Goal: Task Accomplishment & Management: Manage account settings

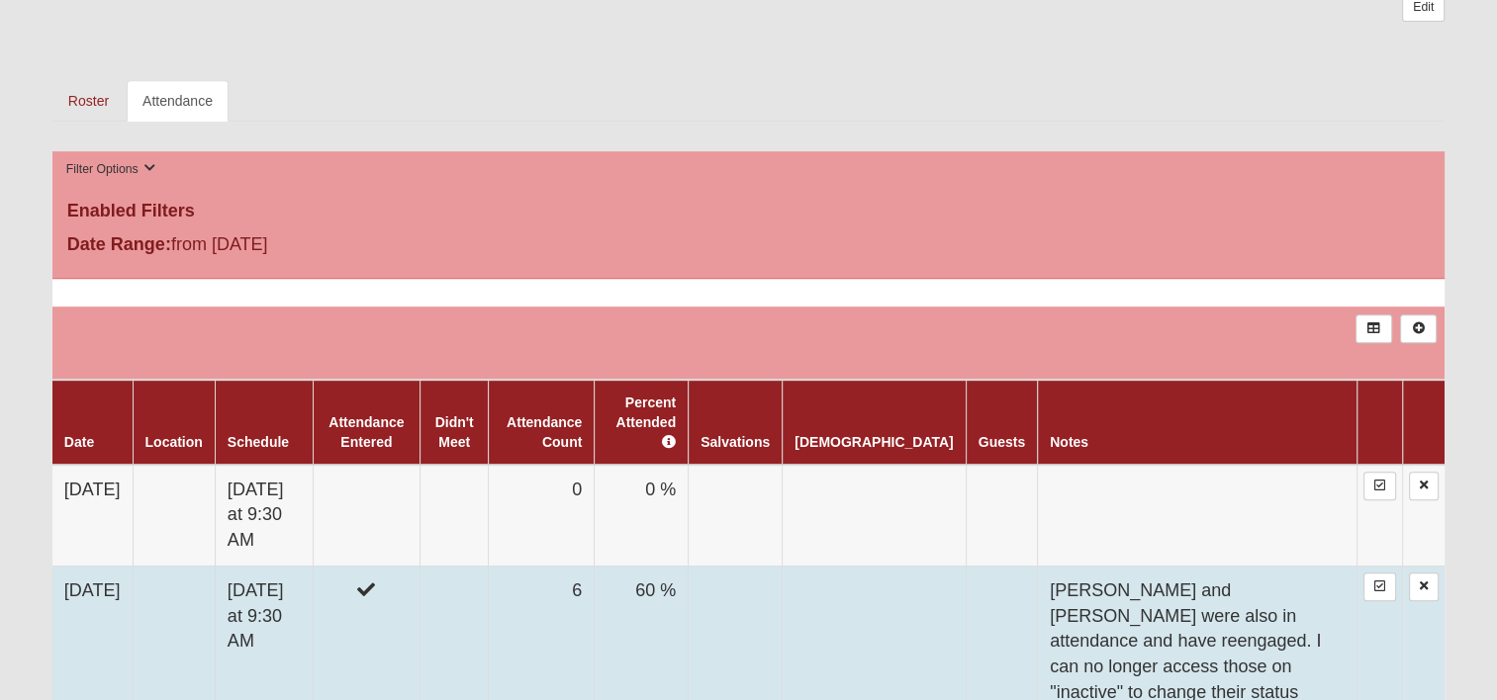
scroll to position [989, 0]
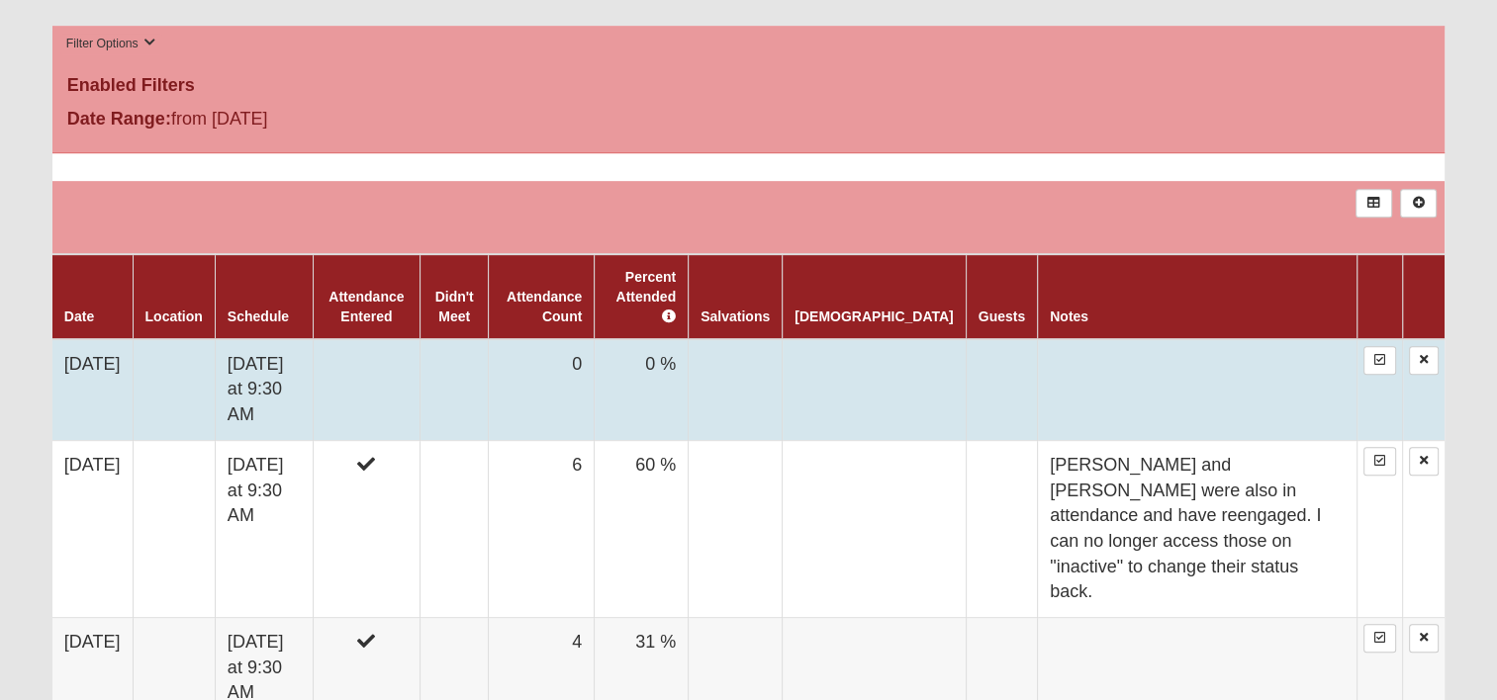
click at [285, 353] on td "Friday at 9:30 AM" at bounding box center [264, 390] width 98 height 102
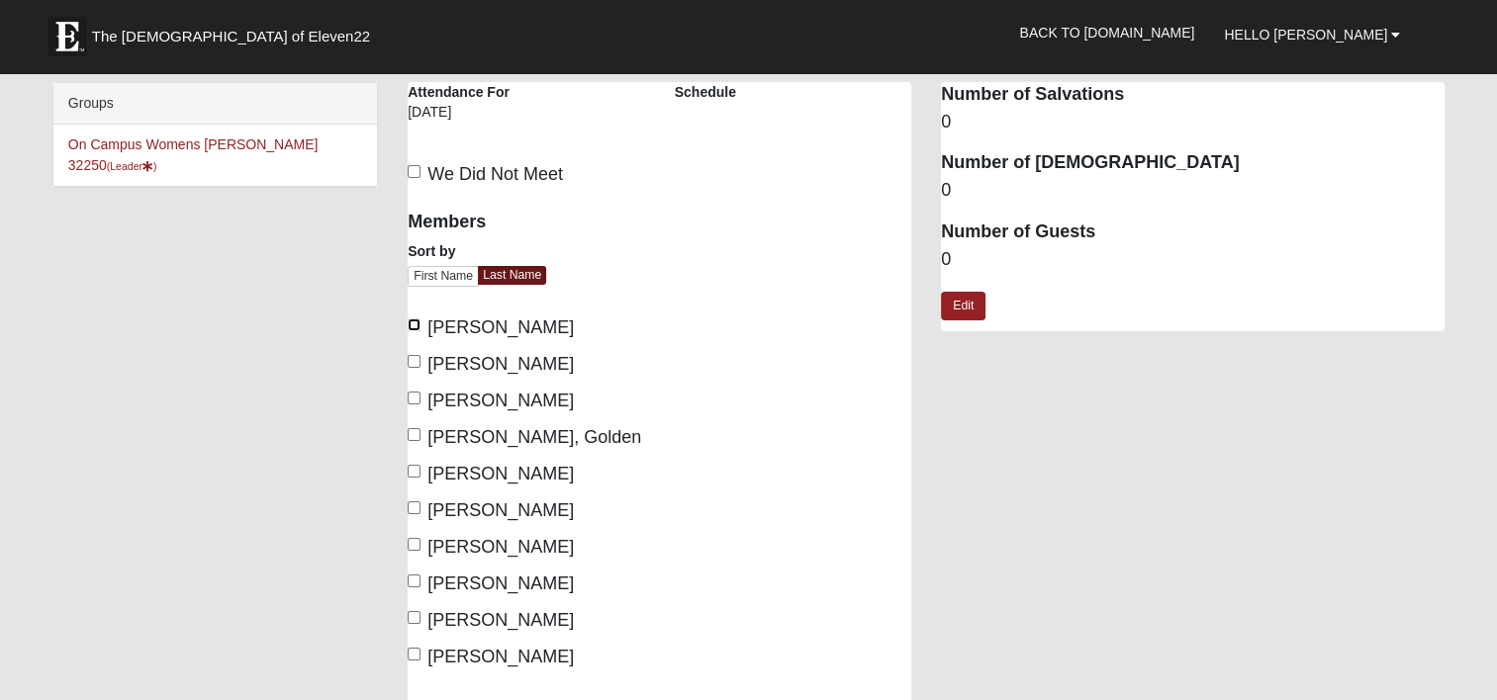
click at [410, 328] on input "Ashourian, Elaine" at bounding box center [414, 324] width 13 height 13
checkbox input "true"
click at [407, 470] on div "Members Sort by First Name Last Name Ashourian, Elaine Concannon, Maria Fallett…" at bounding box center [526, 454] width 267 height 512
click at [415, 466] on input "Jenkins, Micki" at bounding box center [414, 471] width 13 height 13
checkbox input "true"
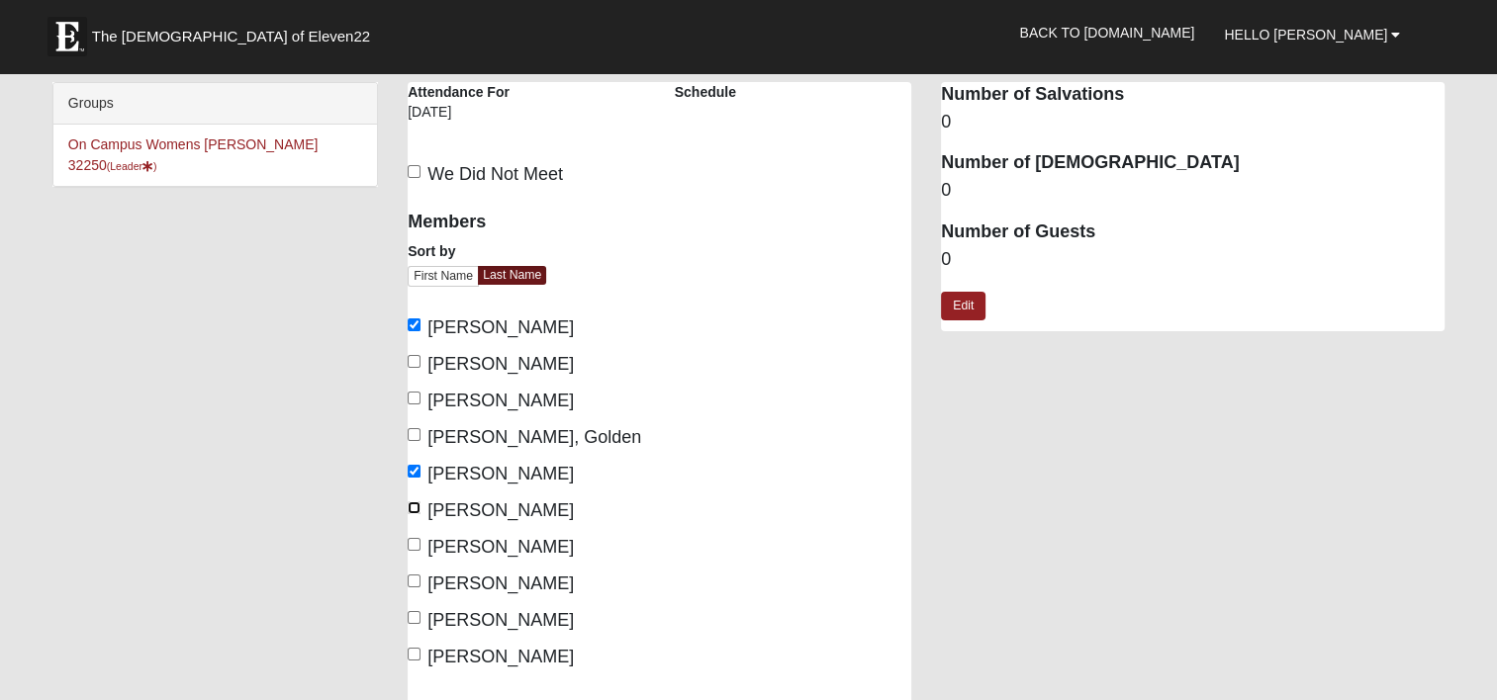
click at [412, 503] on input "[PERSON_NAME]" at bounding box center [414, 507] width 13 height 13
checkbox input "true"
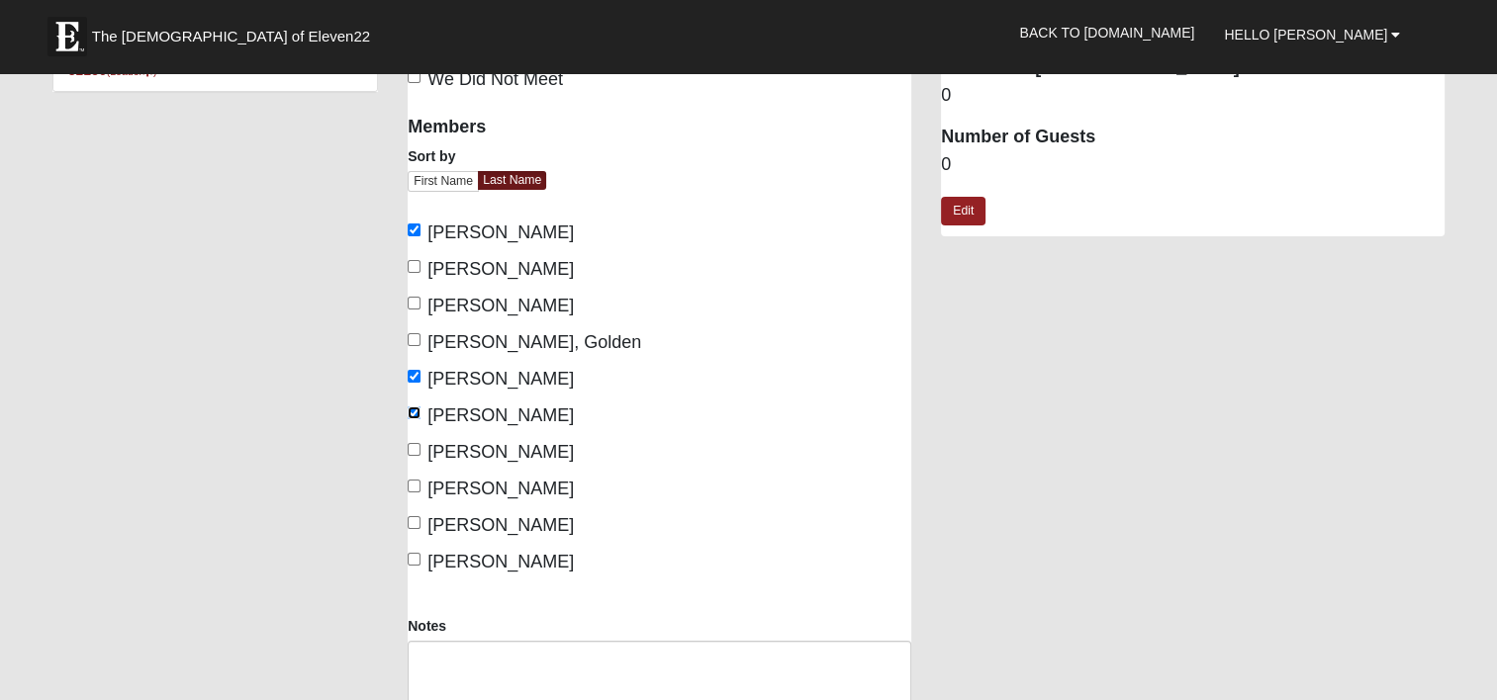
scroll to position [99, 0]
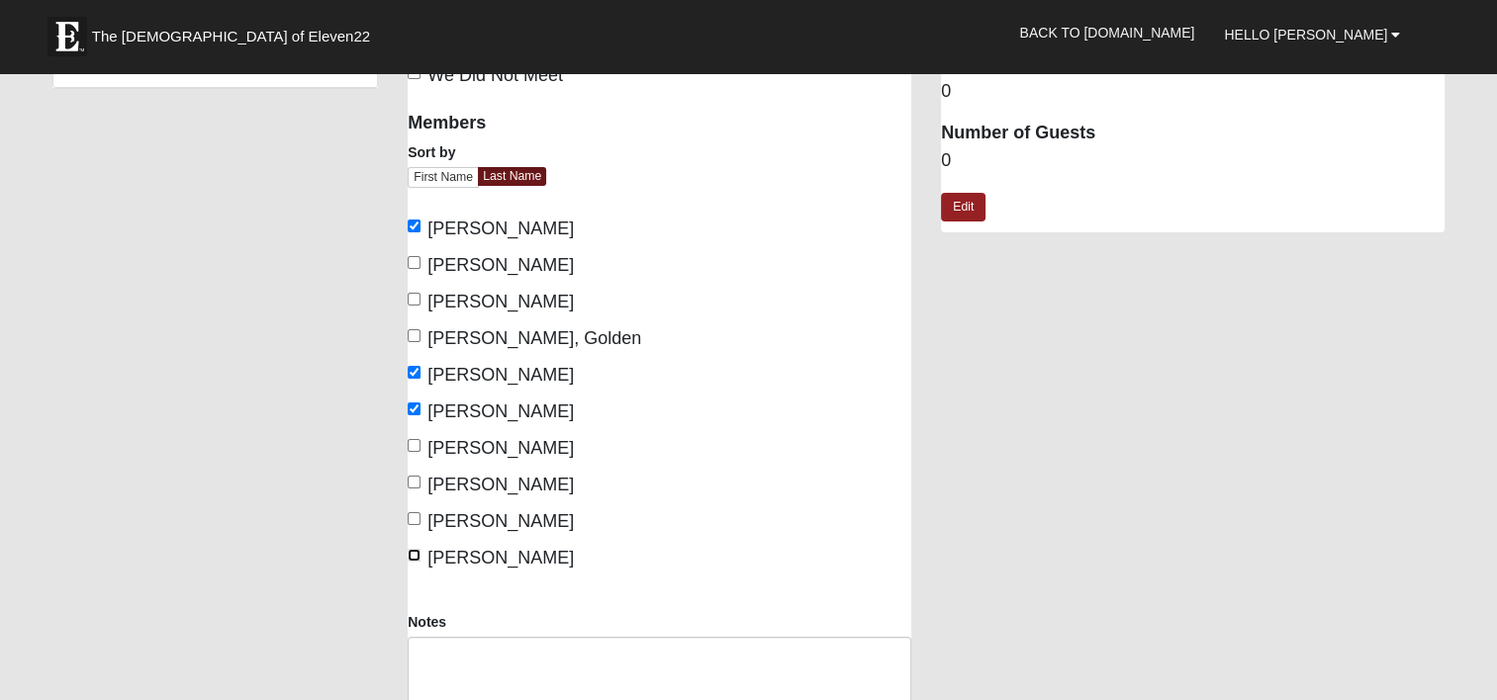
click at [411, 552] on input "[PERSON_NAME]" at bounding box center [414, 555] width 13 height 13
checkbox input "true"
click at [418, 260] on input "[PERSON_NAME]" at bounding box center [414, 262] width 13 height 13
checkbox input "true"
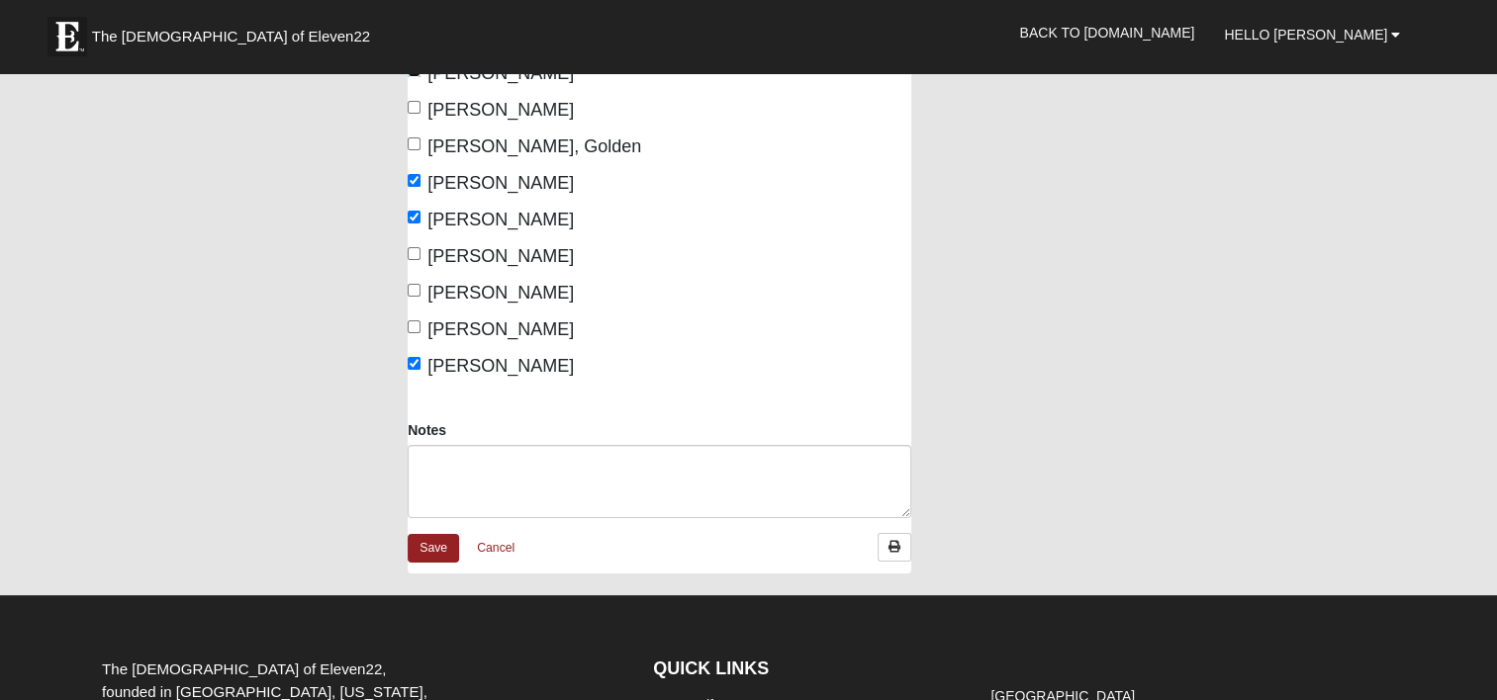
scroll to position [297, 0]
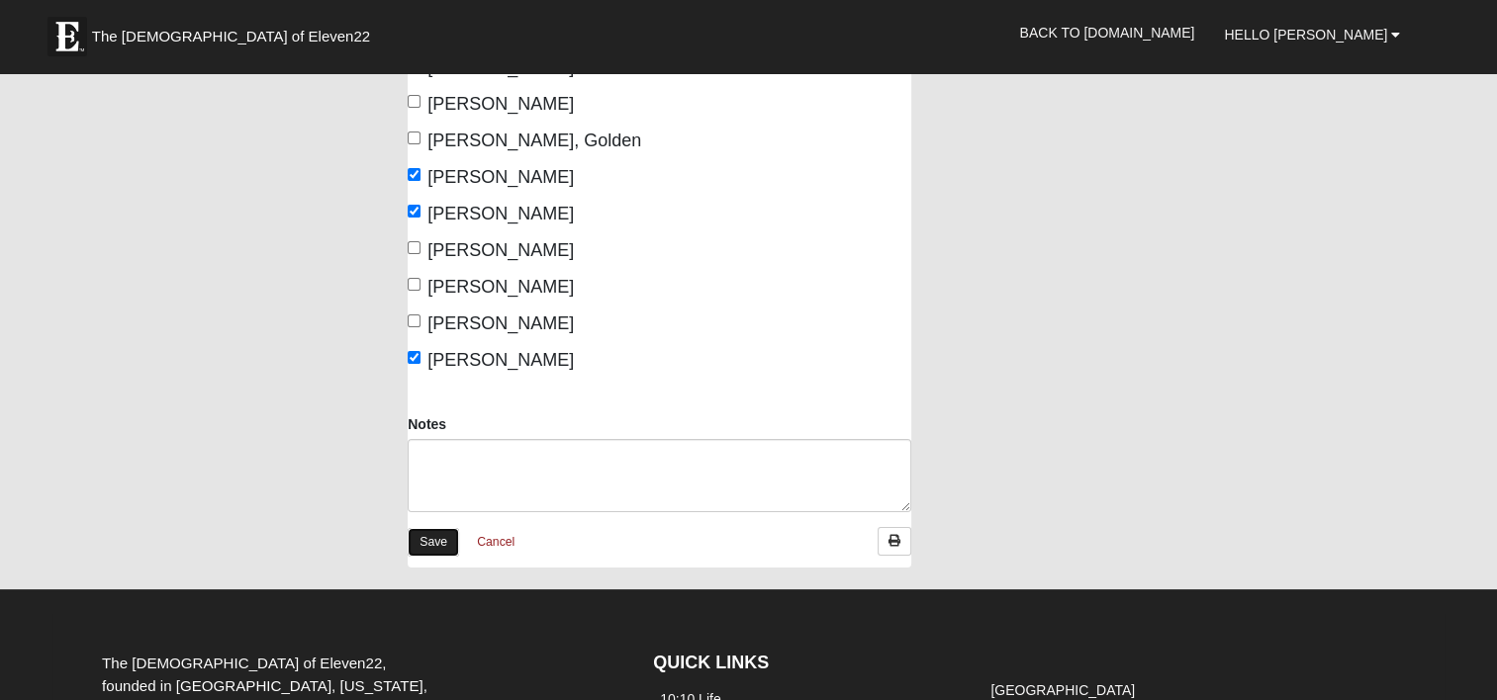
click at [424, 550] on link "Save" at bounding box center [433, 542] width 51 height 29
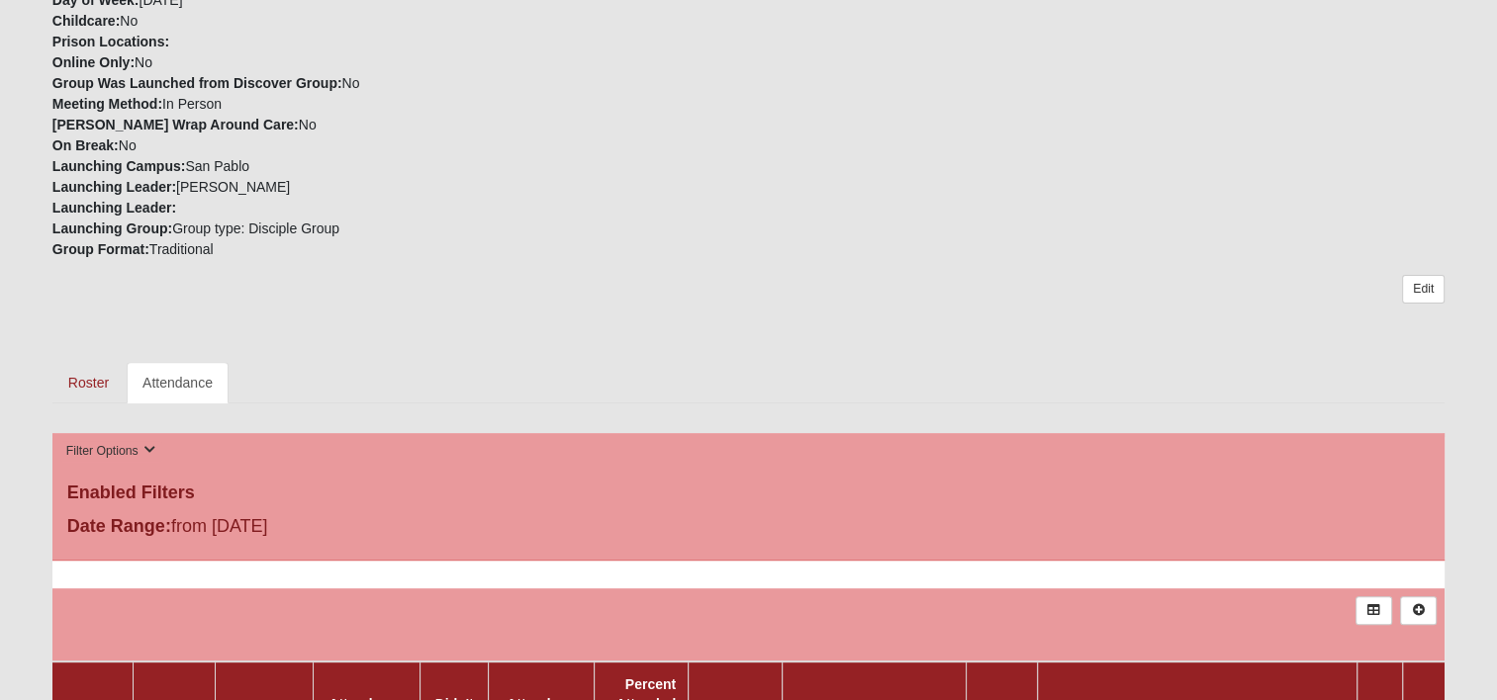
scroll to position [593, 0]
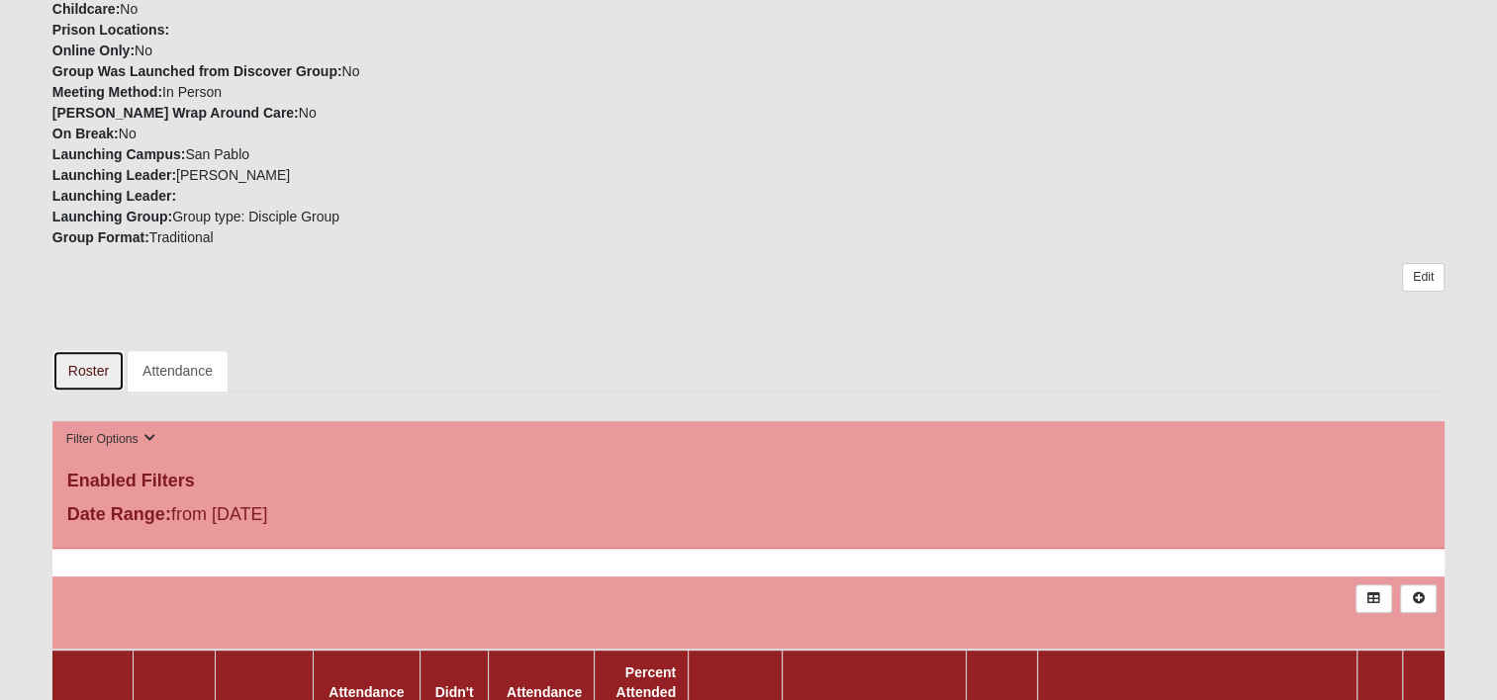
click at [84, 378] on link "Roster" at bounding box center [88, 371] width 72 height 42
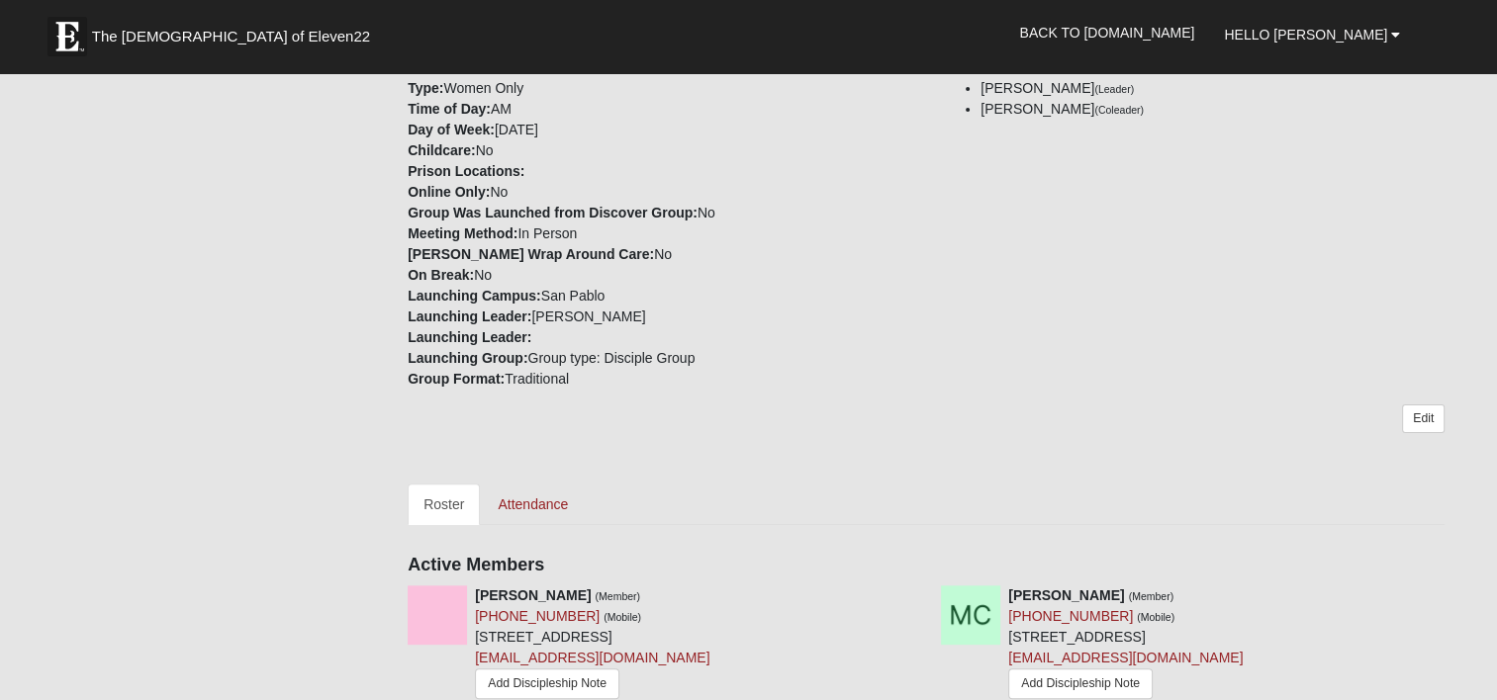
scroll to position [376, 0]
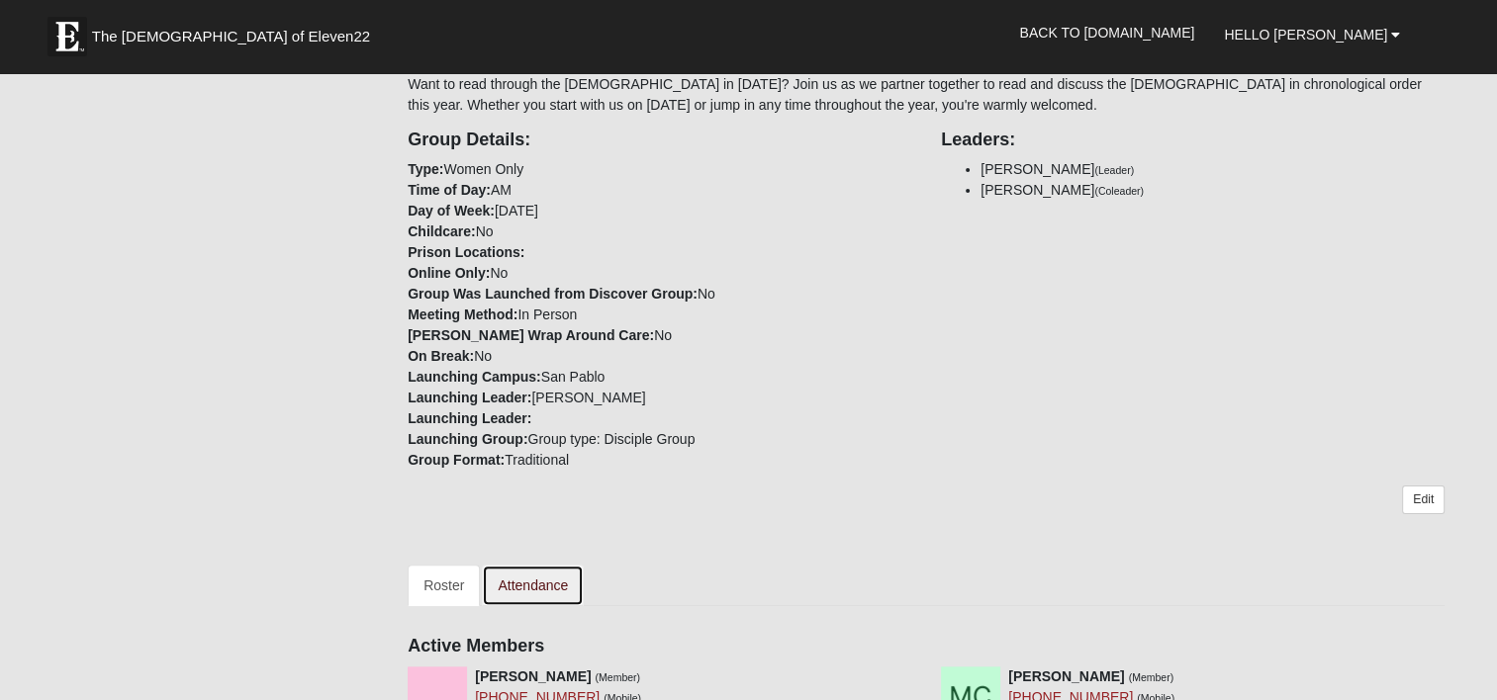
click at [516, 589] on link "Attendance" at bounding box center [533, 586] width 102 height 42
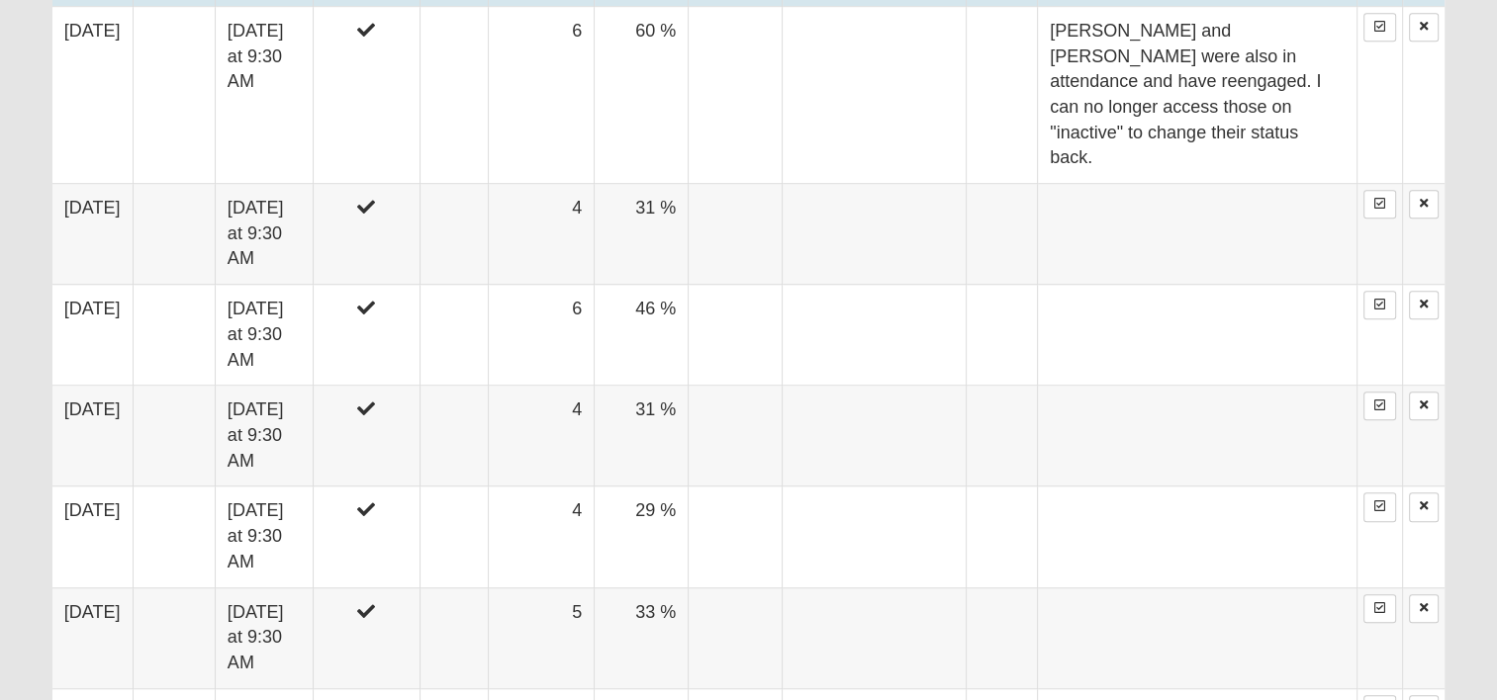
scroll to position [1583, 0]
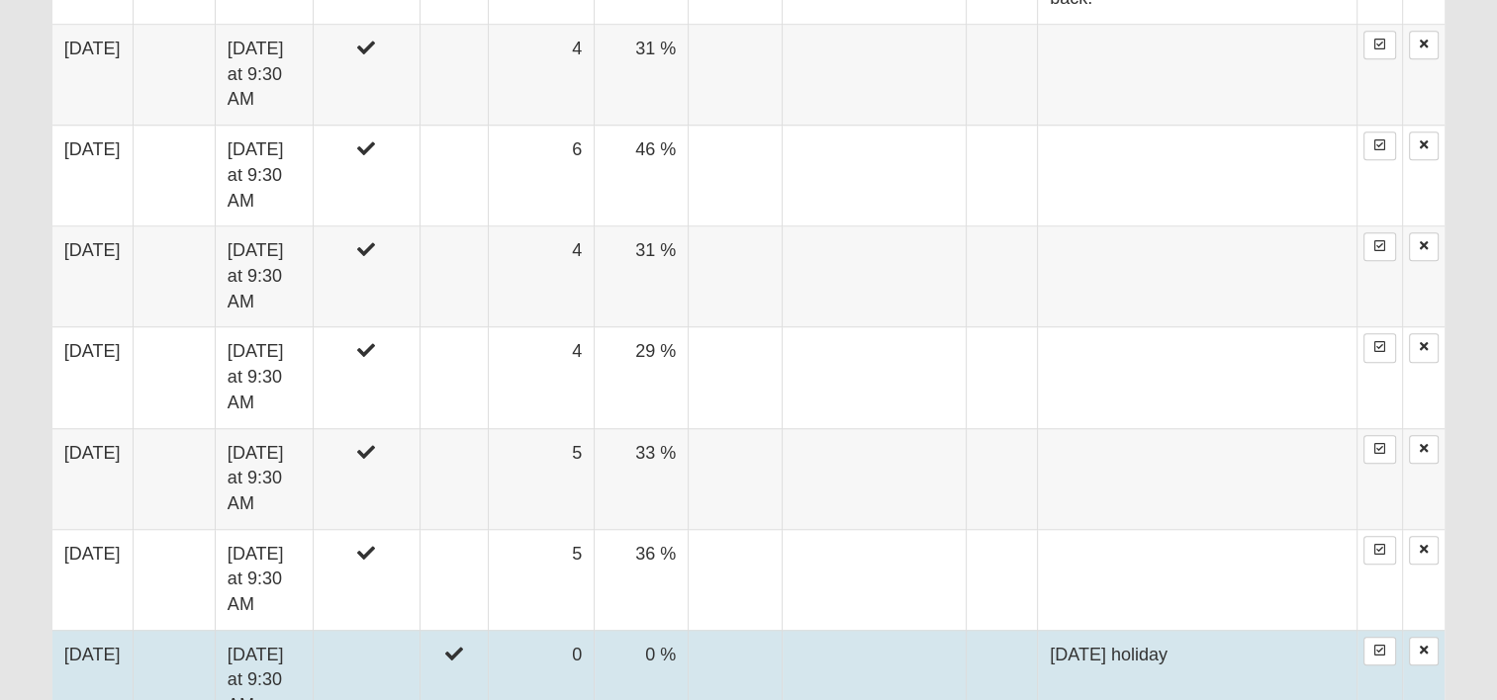
click at [279, 630] on td "Friday at 9:30 AM" at bounding box center [264, 680] width 98 height 101
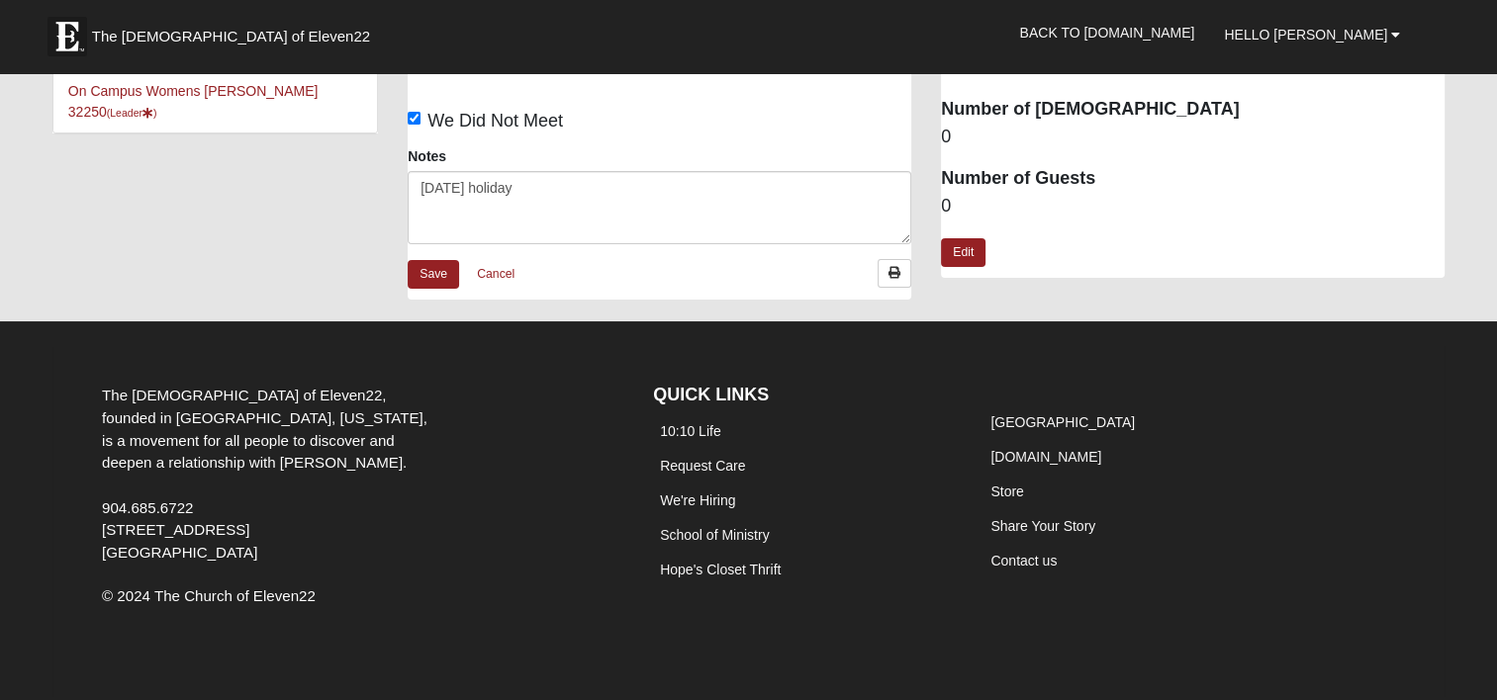
scroll to position [73, 0]
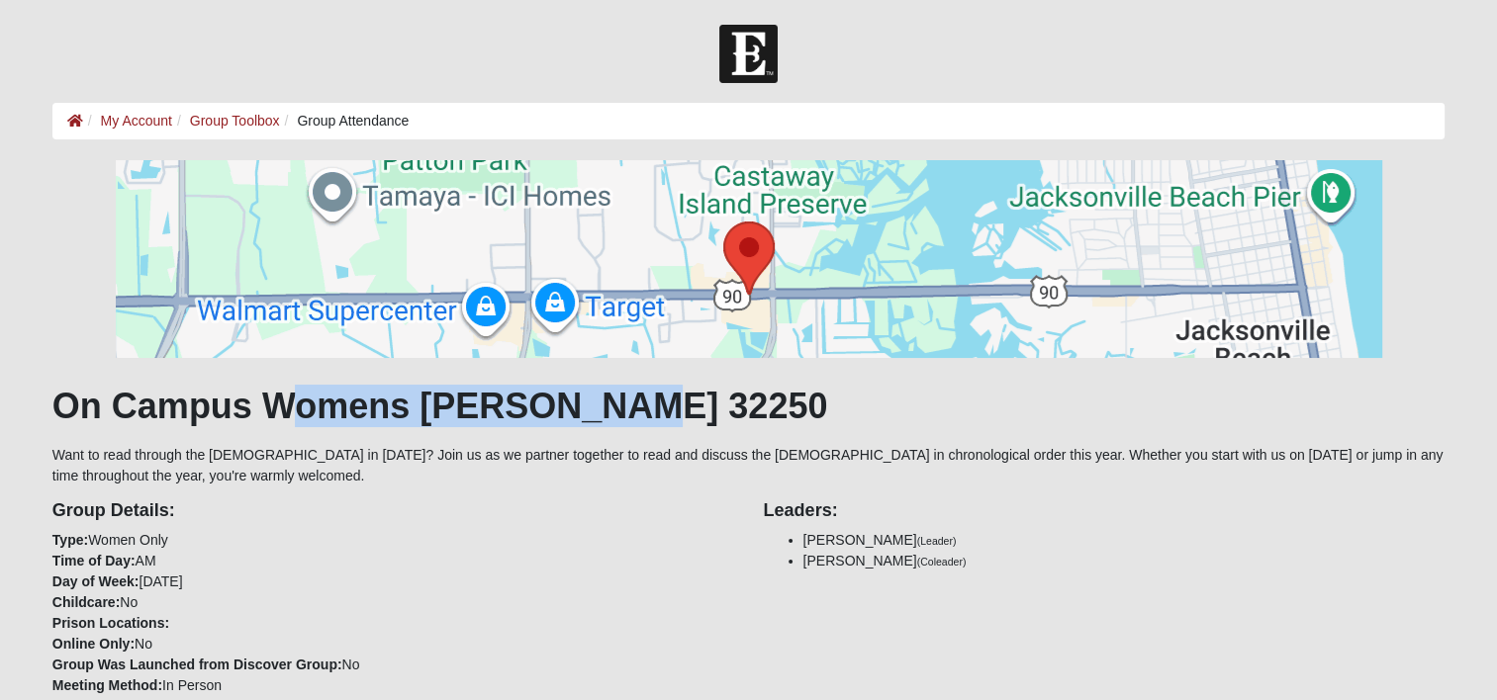
drag, startPoint x: 626, startPoint y: 409, endPoint x: 299, endPoint y: 392, distance: 327.8
click at [299, 392] on h1 "On Campus Womens [PERSON_NAME] 32250" at bounding box center [748, 406] width 1392 height 43
drag, startPoint x: 793, startPoint y: 410, endPoint x: 613, endPoint y: 419, distance: 180.2
click at [793, 410] on h1 "On Campus Womens [PERSON_NAME] 32250" at bounding box center [748, 406] width 1392 height 43
drag, startPoint x: 645, startPoint y: 420, endPoint x: 625, endPoint y: 420, distance: 19.8
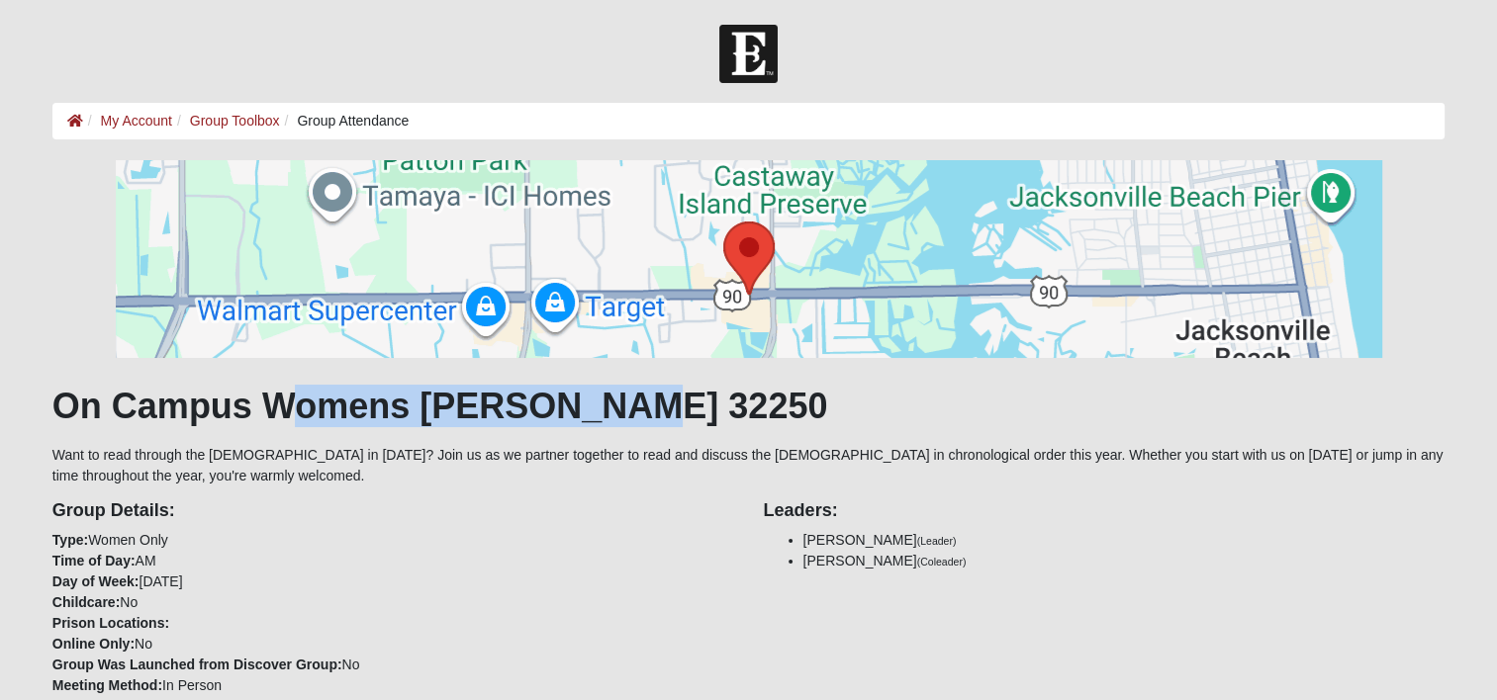
click at [645, 420] on h1 "On Campus Womens [PERSON_NAME] 32250" at bounding box center [748, 406] width 1392 height 43
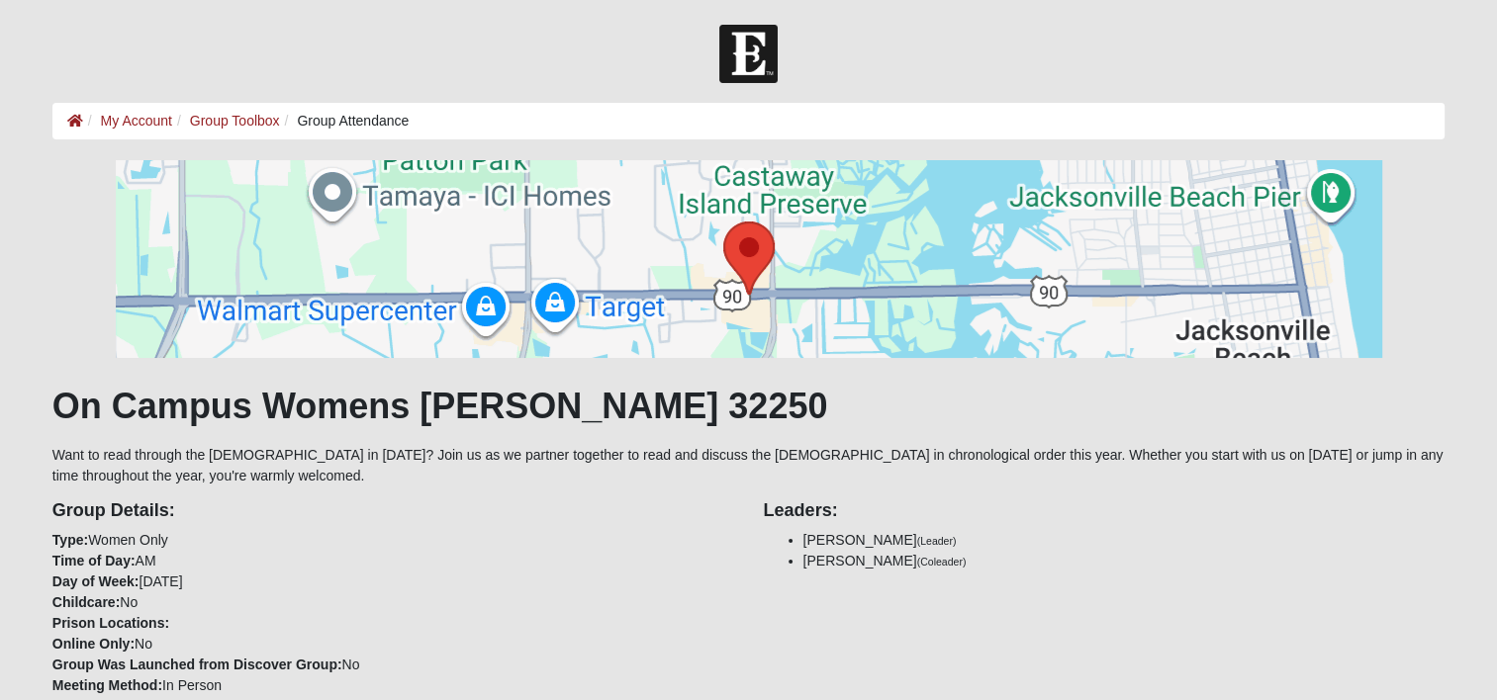
click at [179, 425] on h1 "On Campus Womens [PERSON_NAME] 32250" at bounding box center [748, 406] width 1392 height 43
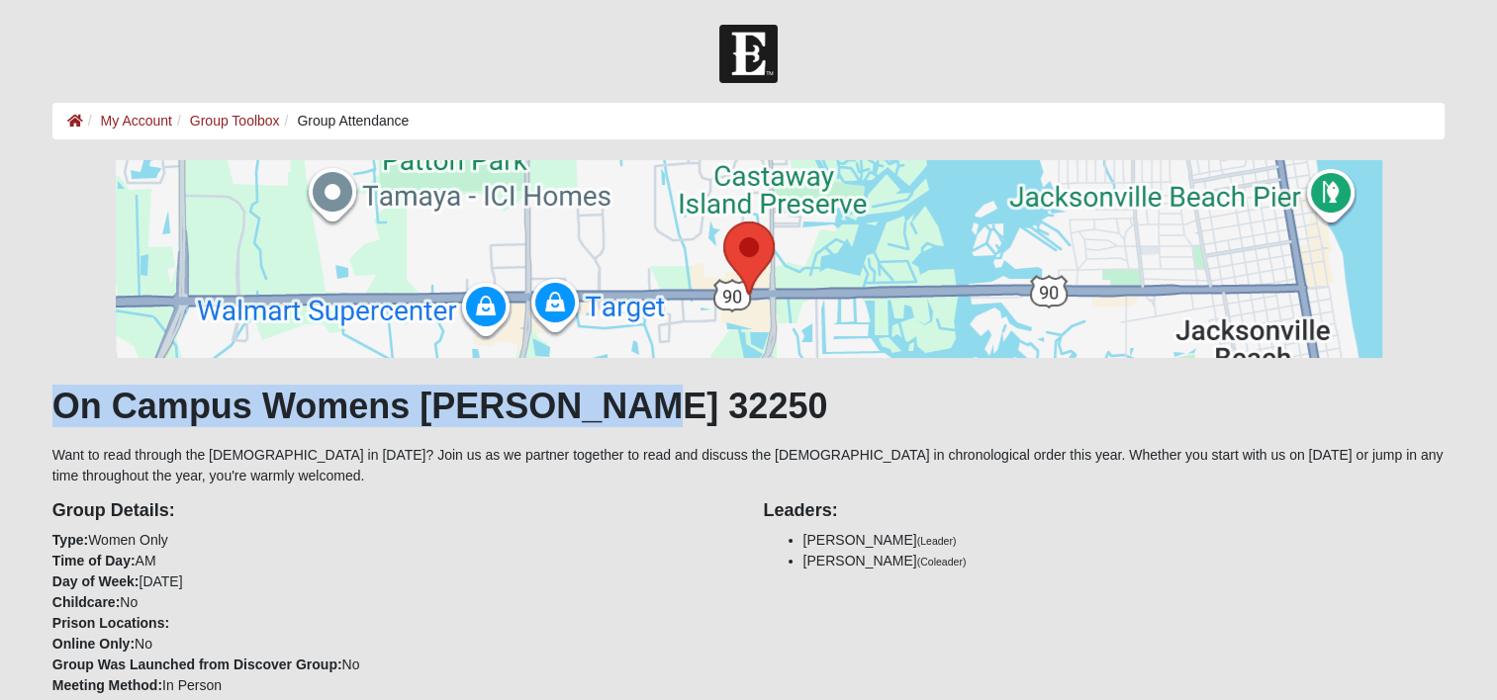
drag, startPoint x: 56, startPoint y: 408, endPoint x: 736, endPoint y: 420, distance: 679.6
click at [736, 420] on h1 "On Campus Womens [PERSON_NAME] 32250" at bounding box center [748, 406] width 1392 height 43
copy h1 "On Campus Womens [PERSON_NAME] 32250"
